Goal: Obtain resource: Obtain resource

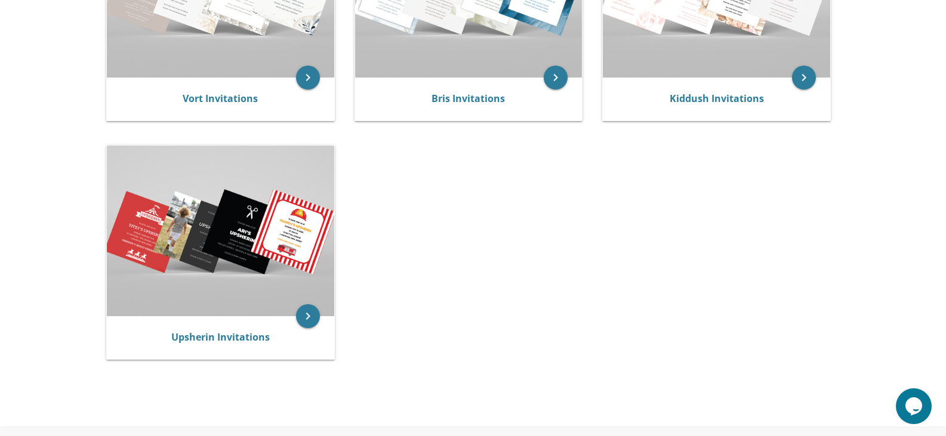
scroll to position [397, 0]
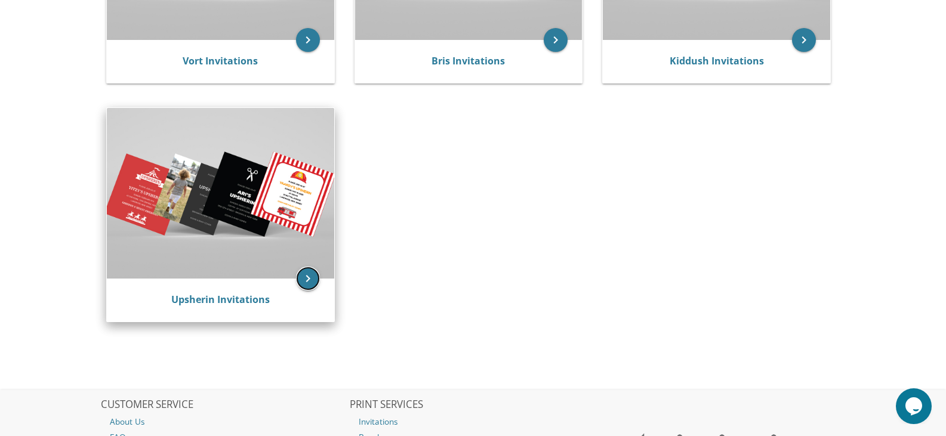
click at [307, 274] on icon "keyboard_arrow_right" at bounding box center [308, 279] width 24 height 24
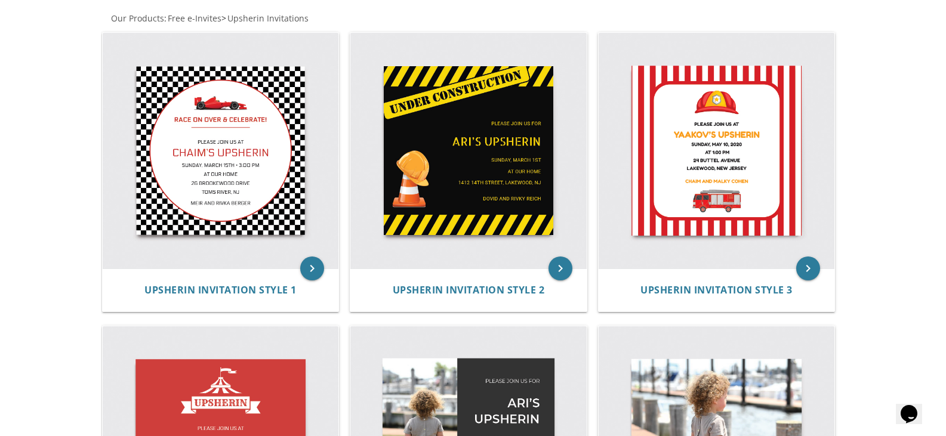
scroll to position [220, 0]
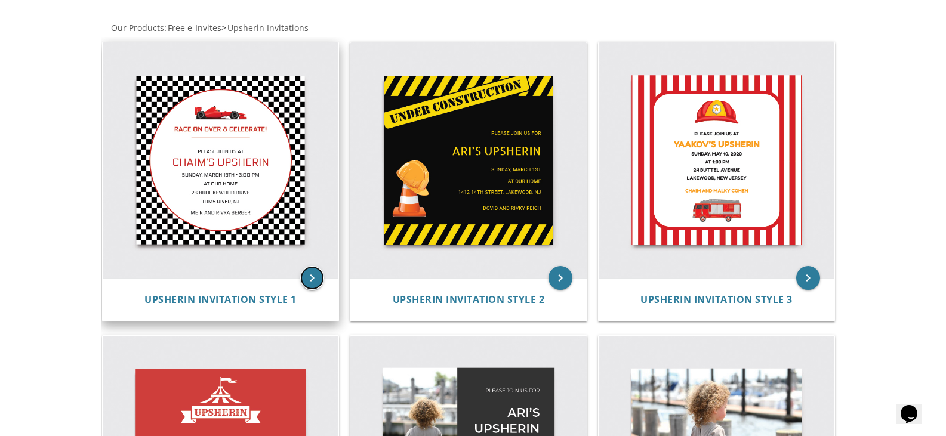
click at [319, 279] on icon "keyboard_arrow_right" at bounding box center [312, 278] width 24 height 24
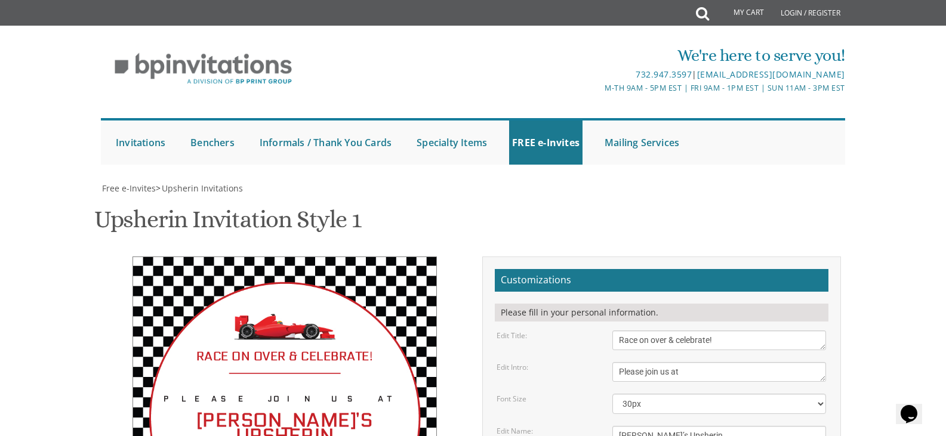
scroll to position [118, 0]
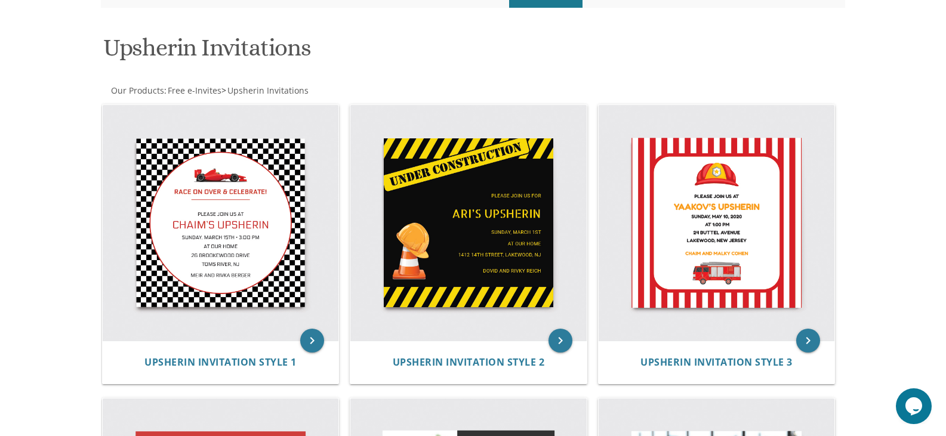
scroll to position [10, 0]
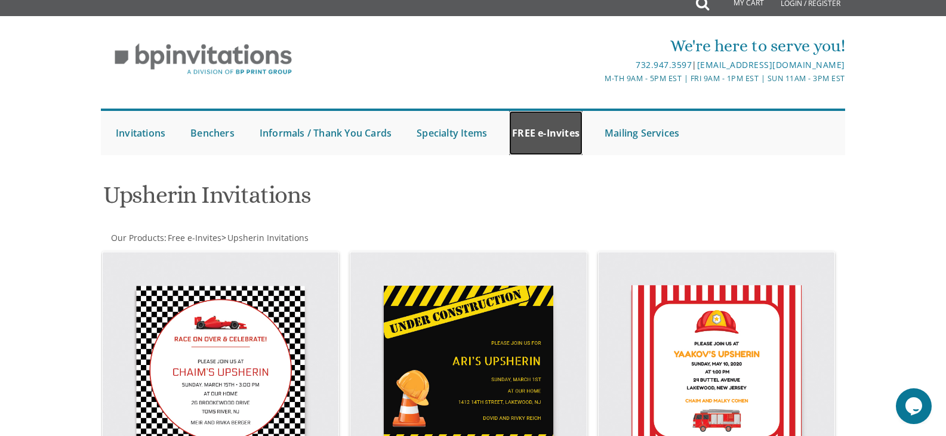
click at [538, 139] on link "FREE e-Invites" at bounding box center [545, 133] width 73 height 44
